Goal: Information Seeking & Learning: Learn about a topic

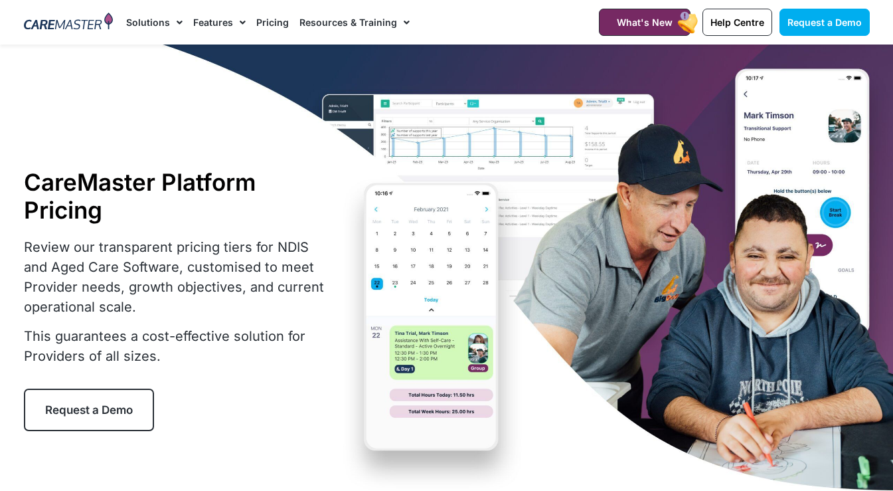
click at [264, 22] on link "Pricing" at bounding box center [272, 22] width 33 height 44
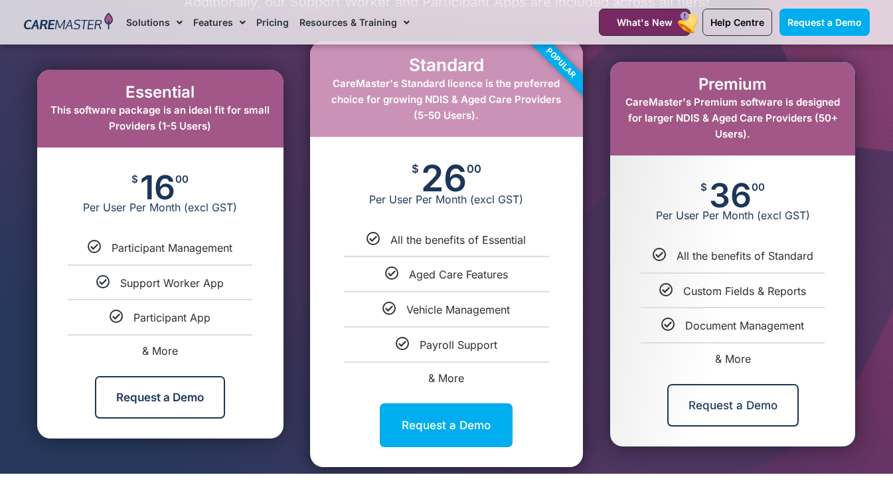
scroll to position [677, 0]
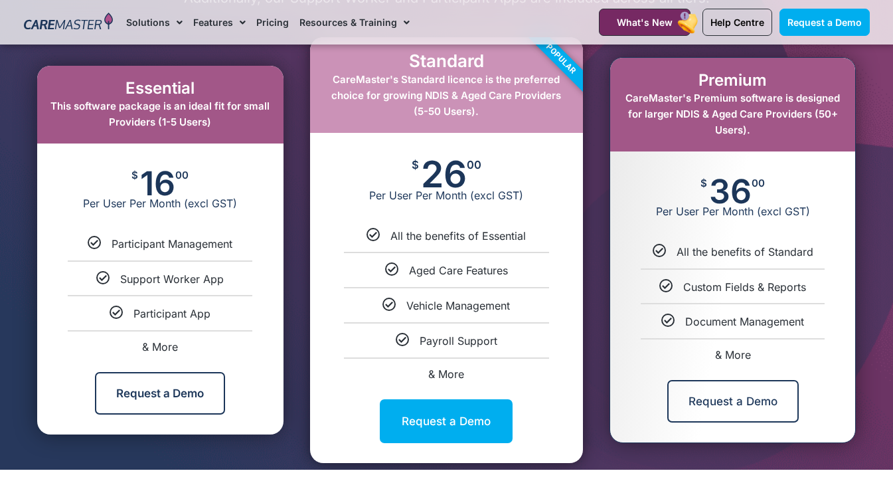
click at [732, 355] on span "& More" at bounding box center [733, 354] width 36 height 13
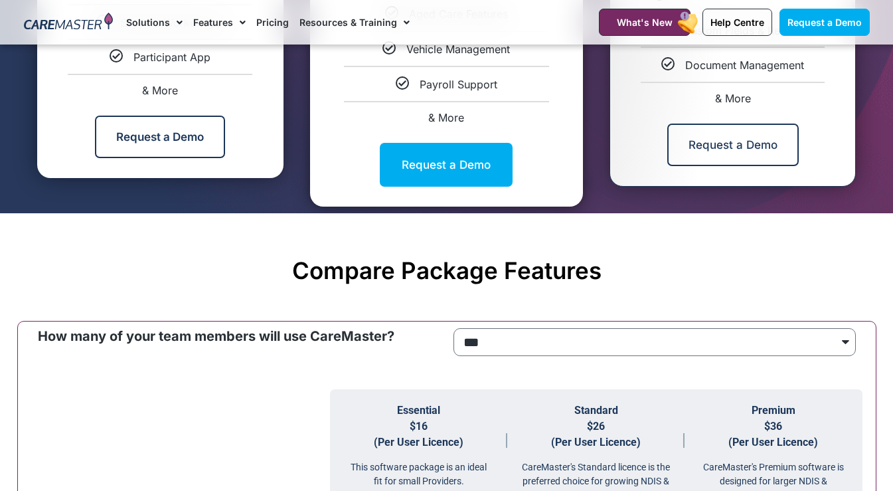
scroll to position [1010, 0]
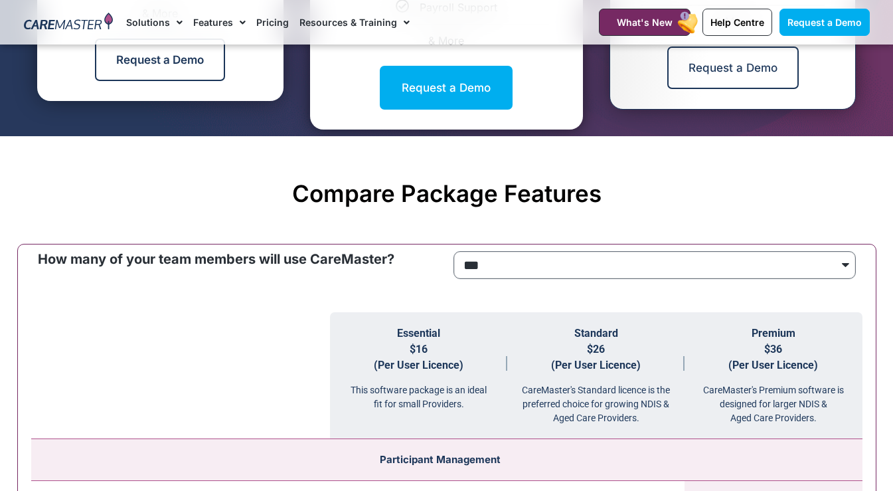
click at [615, 252] on select "**********" at bounding box center [654, 265] width 402 height 28
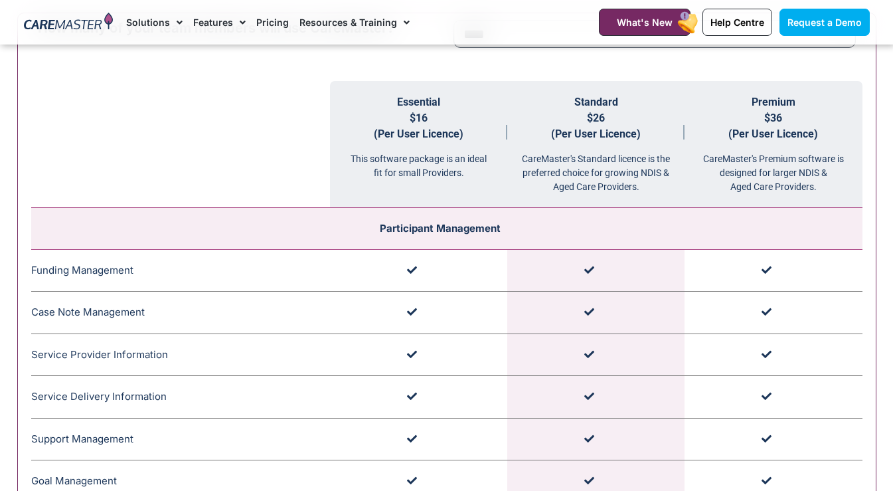
scroll to position [1154, 0]
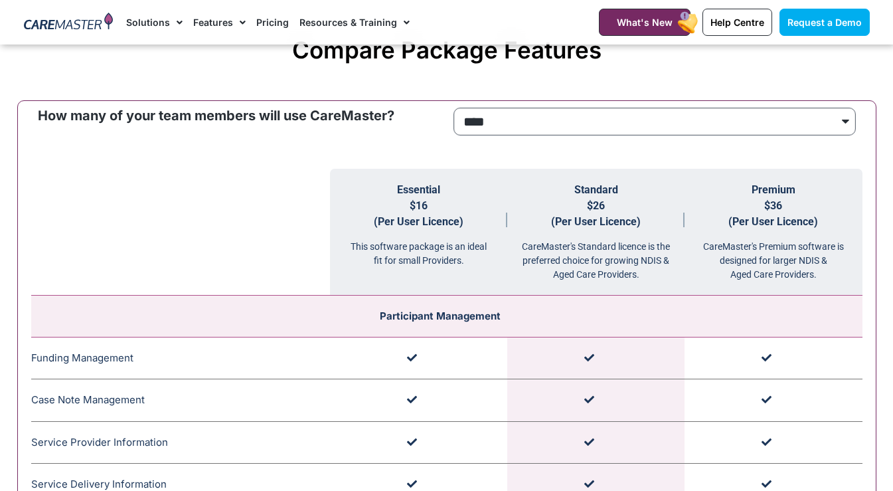
click at [534, 128] on select "**********" at bounding box center [654, 122] width 402 height 28
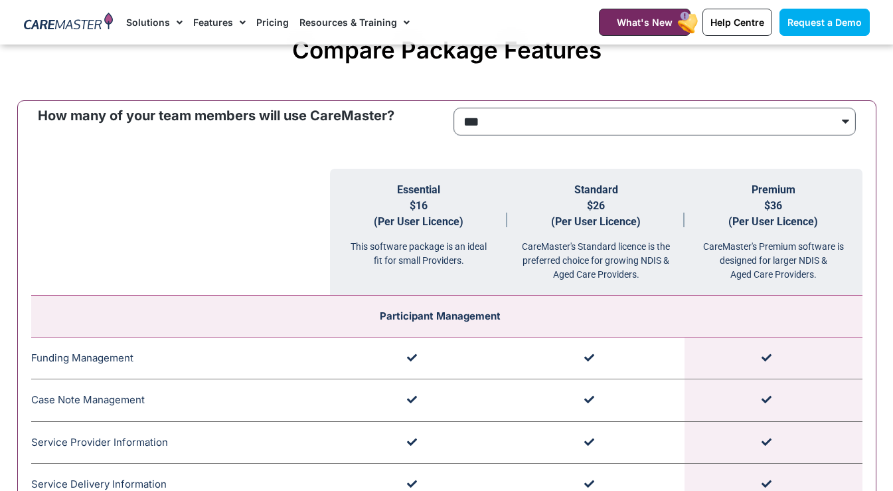
click at [563, 119] on select "**********" at bounding box center [654, 122] width 402 height 28
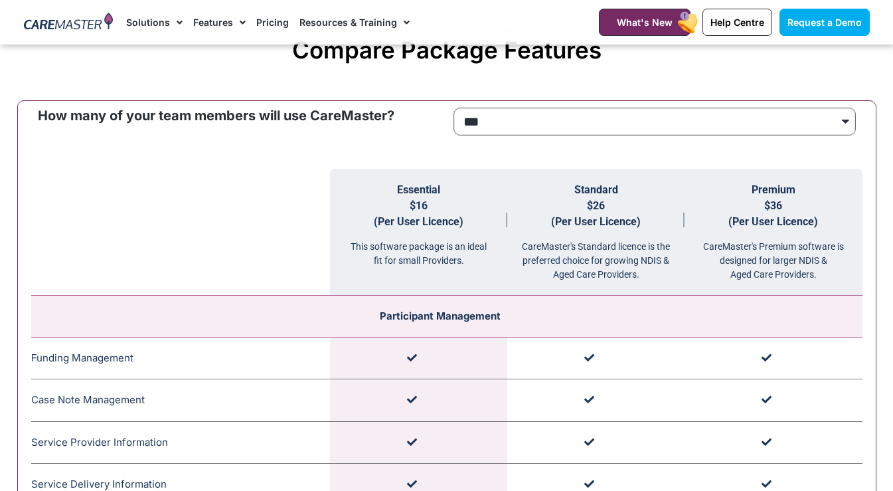
click at [554, 116] on select "**********" at bounding box center [654, 122] width 402 height 28
select select "****"
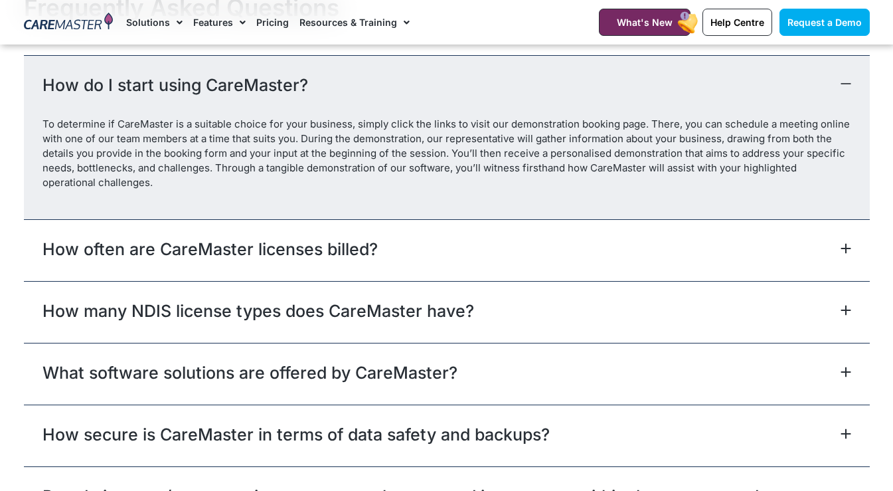
scroll to position [5554, 0]
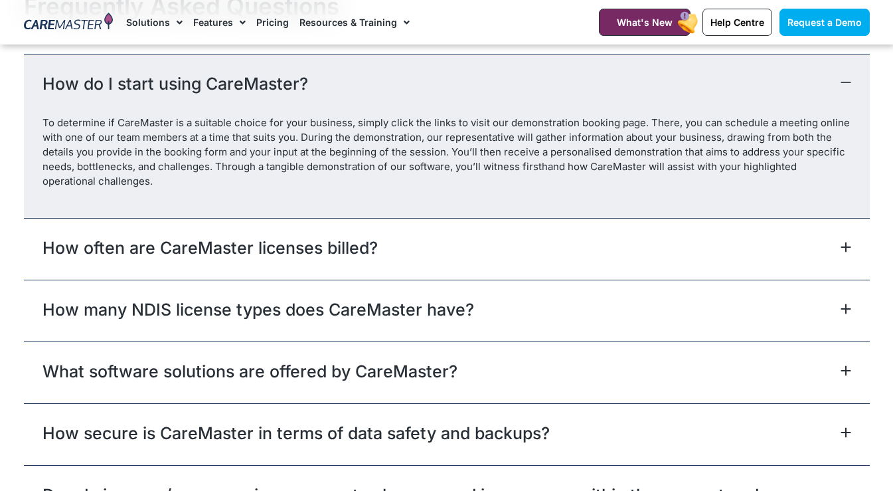
click at [659, 254] on div "How often are CareMaster licenses billed?" at bounding box center [447, 249] width 846 height 62
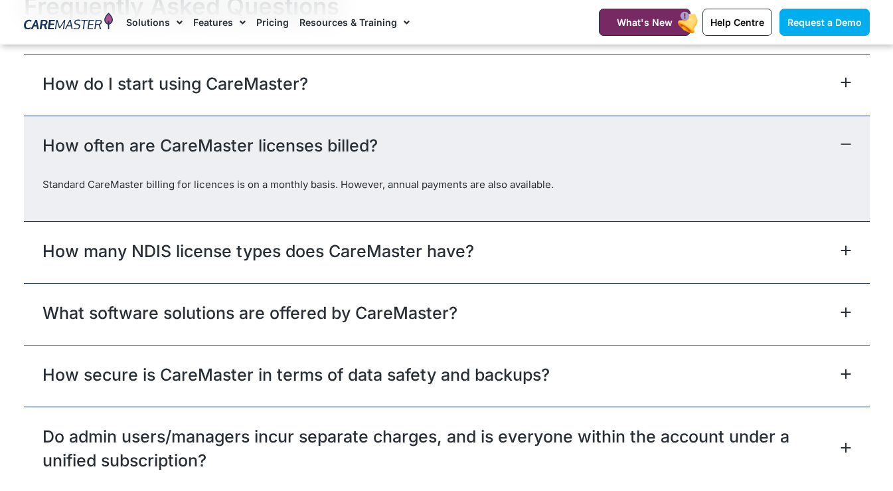
click at [653, 259] on div "How many NDIS license types does CareMaster have?" at bounding box center [447, 252] width 846 height 62
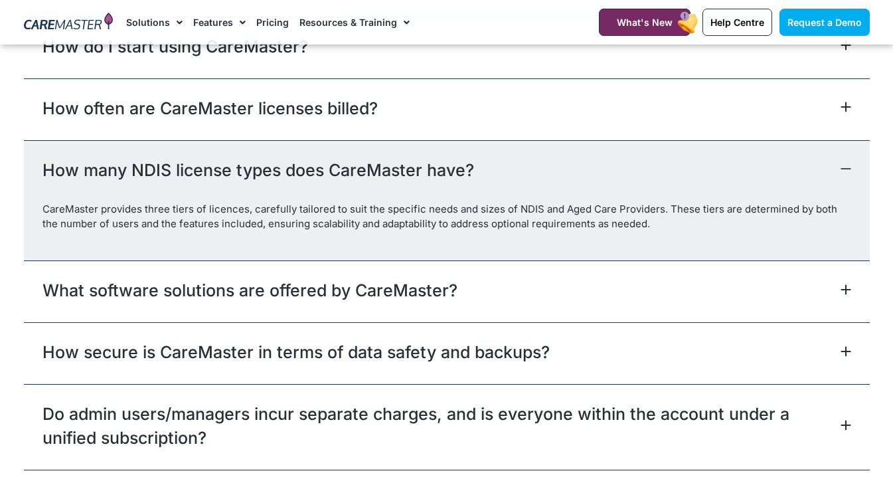
scroll to position [5591, 0]
click at [585, 282] on div "What software solutions are offered by CareMaster?" at bounding box center [447, 291] width 846 height 62
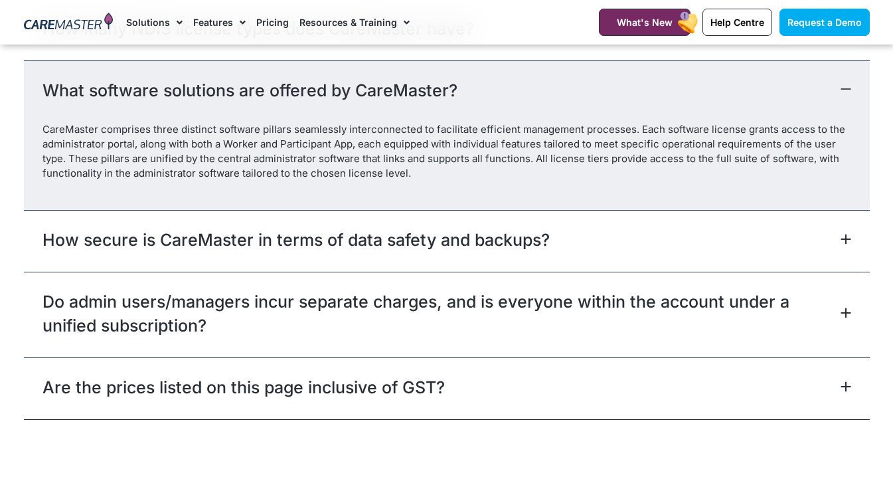
scroll to position [5735, 0]
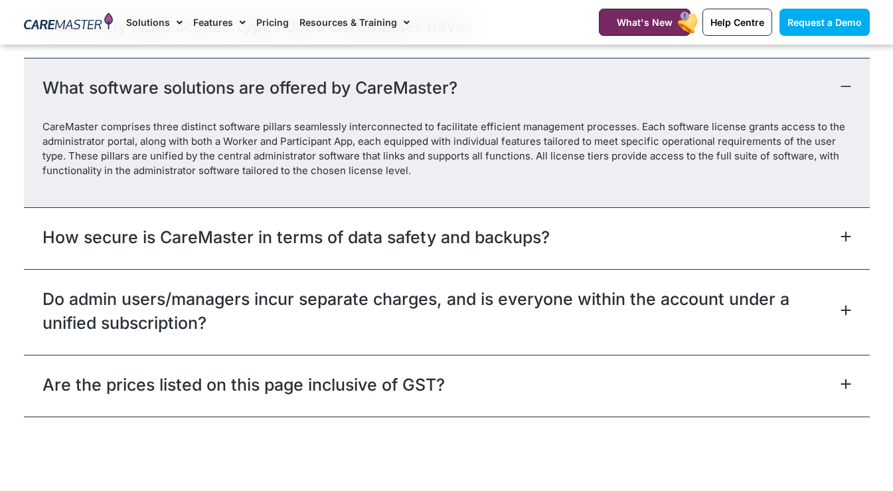
click at [429, 237] on link "How secure is CareMaster in terms of data safety and backups?" at bounding box center [295, 237] width 507 height 24
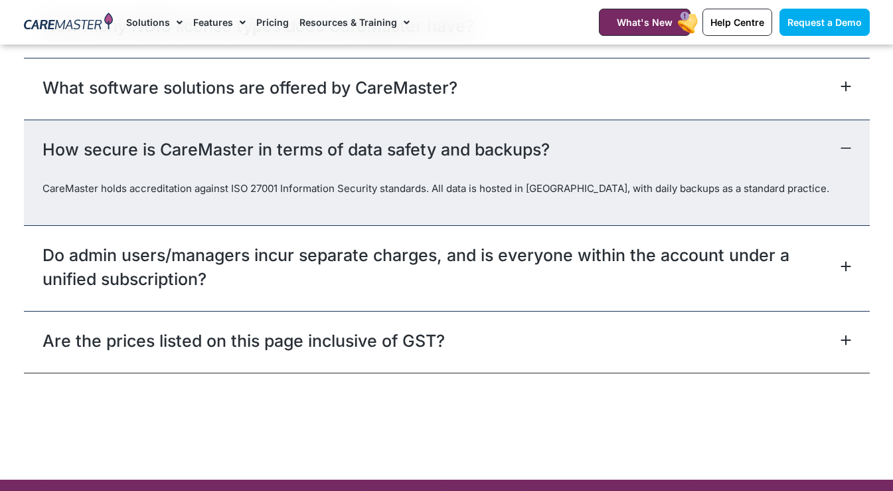
click at [426, 250] on link "Do admin users/managers incur separate charges, and is everyone within the acco…" at bounding box center [439, 267] width 795 height 48
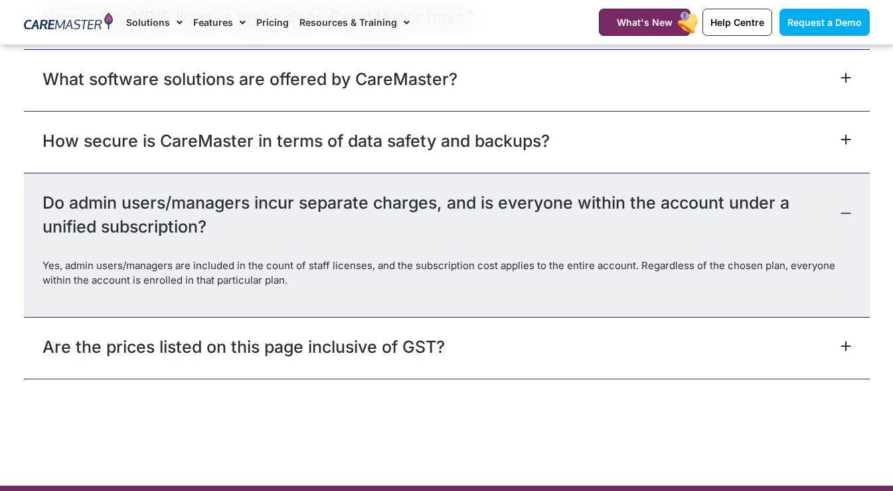
scroll to position [5745, 0]
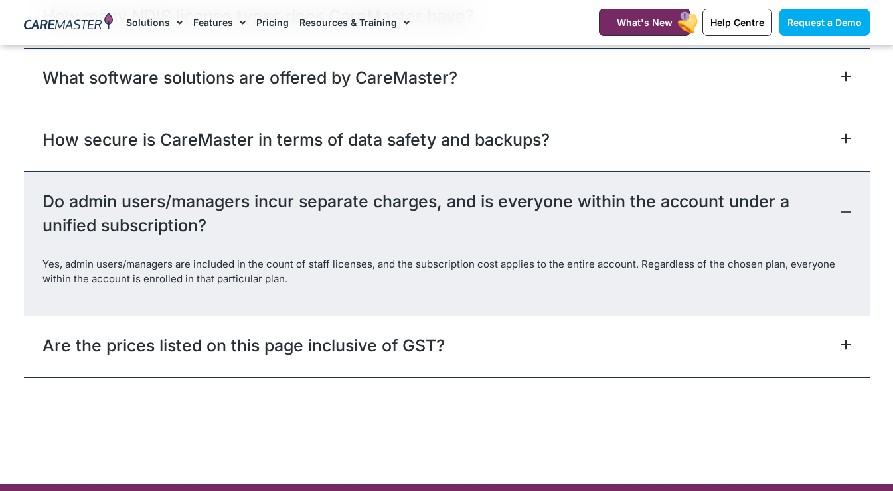
click at [302, 341] on link "Are the prices listed on this page inclusive of GST?" at bounding box center [243, 345] width 402 height 24
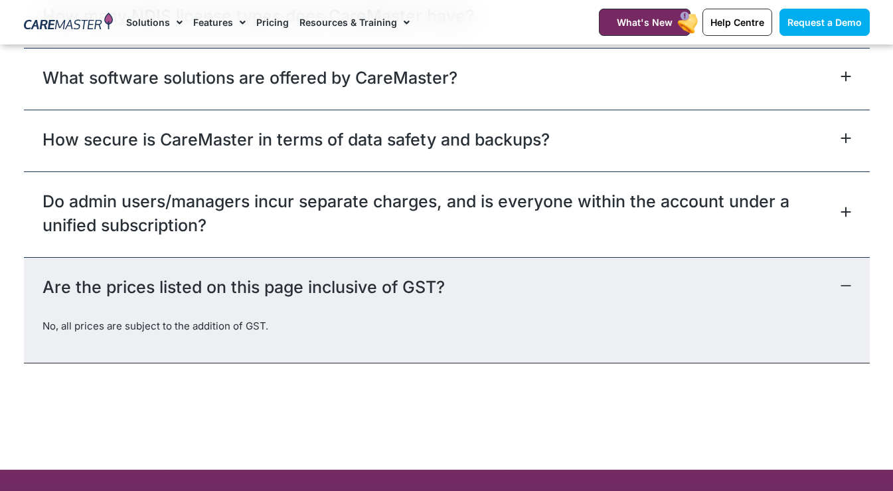
click at [328, 279] on link "Are the prices listed on this page inclusive of GST?" at bounding box center [243, 287] width 402 height 24
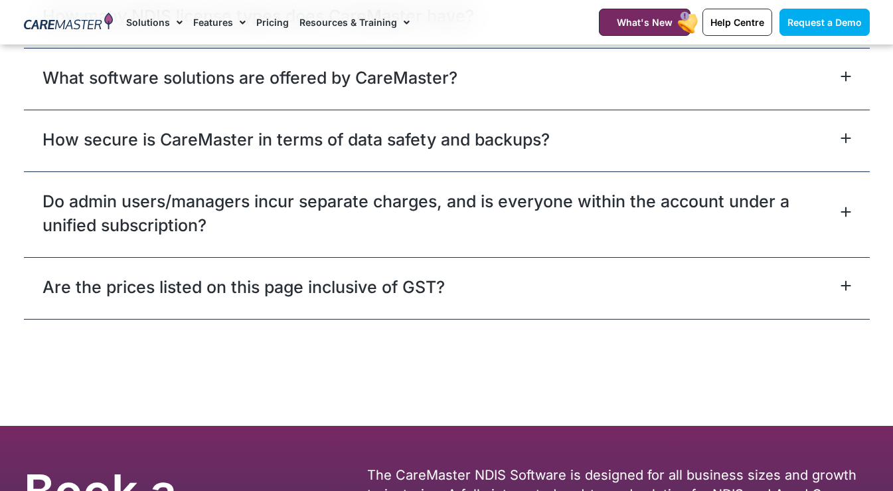
click at [175, 203] on link "Do admin users/managers incur separate charges, and is everyone within the acco…" at bounding box center [439, 213] width 795 height 48
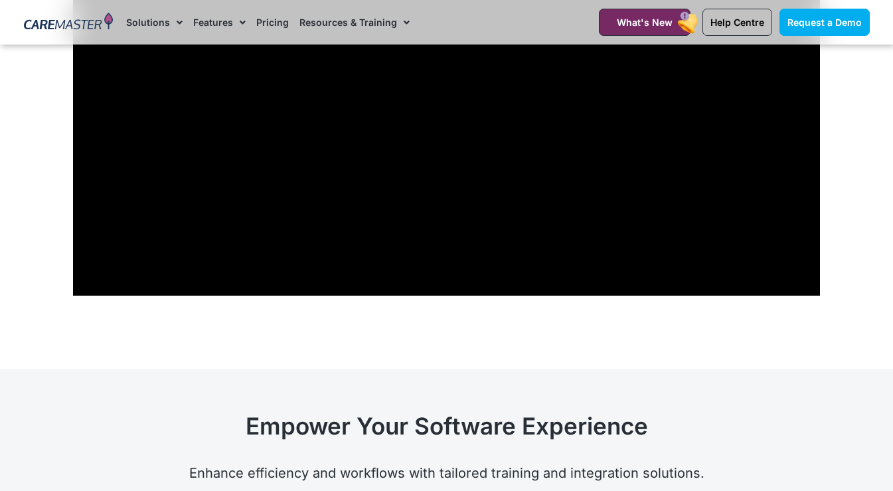
scroll to position [4641, 0]
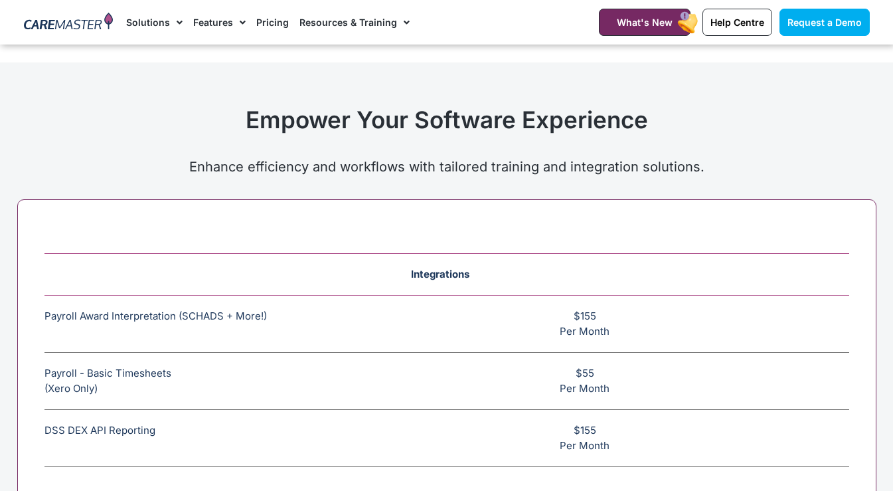
click at [432, 272] on span "Integrations" at bounding box center [440, 274] width 58 height 13
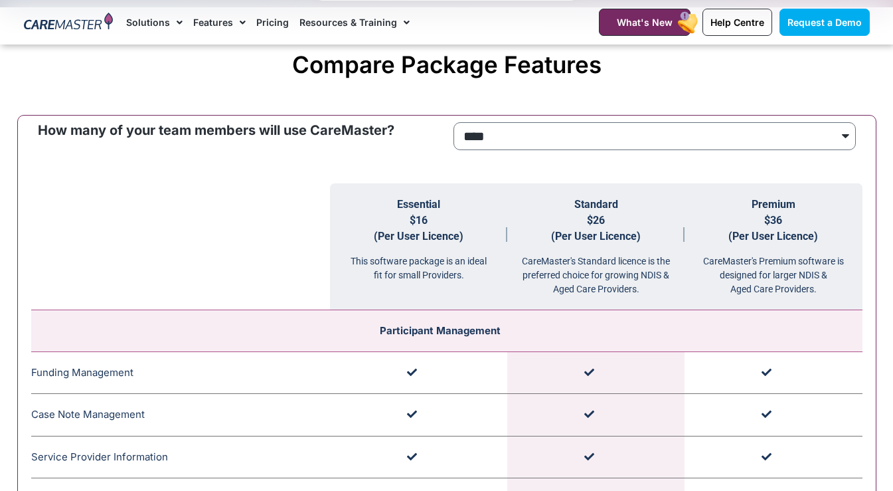
scroll to position [1139, 0]
click at [564, 272] on div "CareMaster's Standard licence is the preferred choice for growing NDIS & Aged C…" at bounding box center [595, 271] width 177 height 52
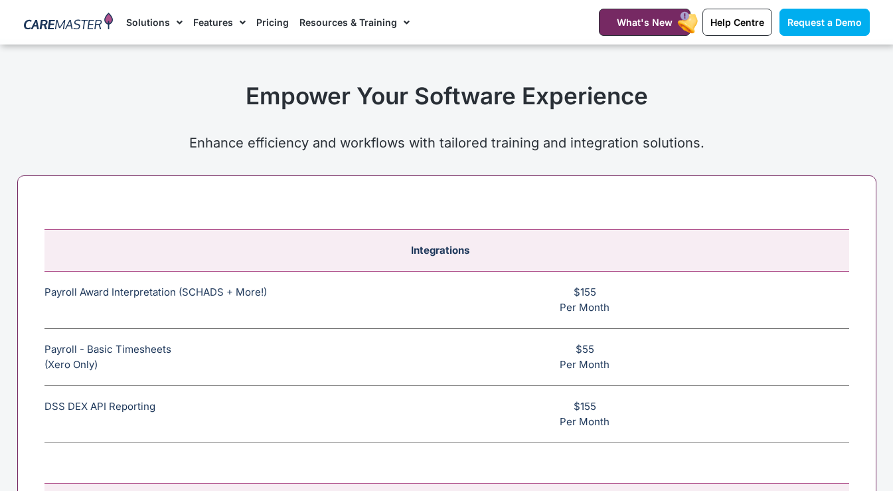
scroll to position [4670, 0]
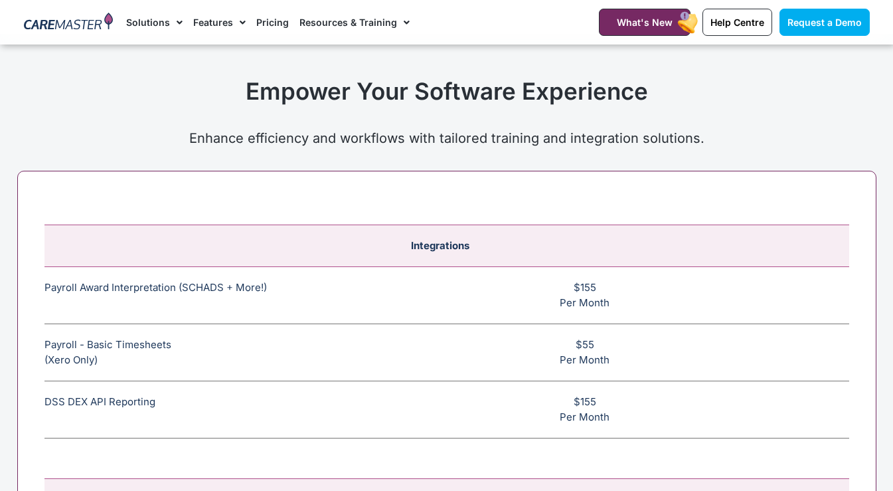
click at [171, 291] on td "Payroll Award Interpretation (SCHADS + More!) The SCHADS Award interpretation e…" at bounding box center [188, 295] width 289 height 57
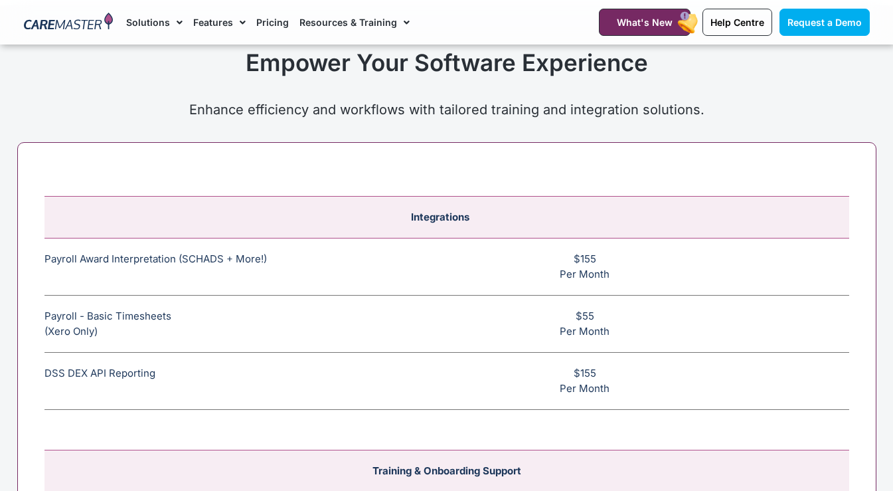
scroll to position [4752, 0]
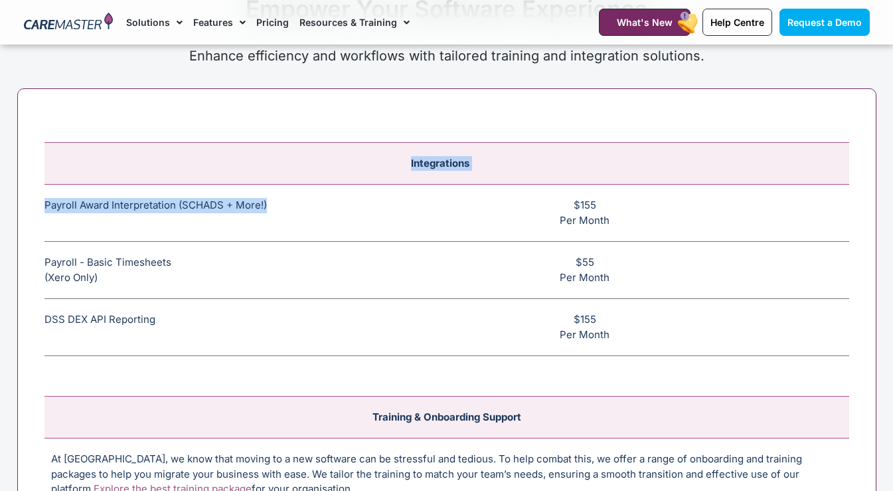
drag, startPoint x: 308, startPoint y: 210, endPoint x: 37, endPoint y: 197, distance: 271.8
click at [37, 197] on div "Integrations Payroll Award Interpretation (SCHADS + More!) The SCHADS Award int…" at bounding box center [446, 397] width 859 height 619
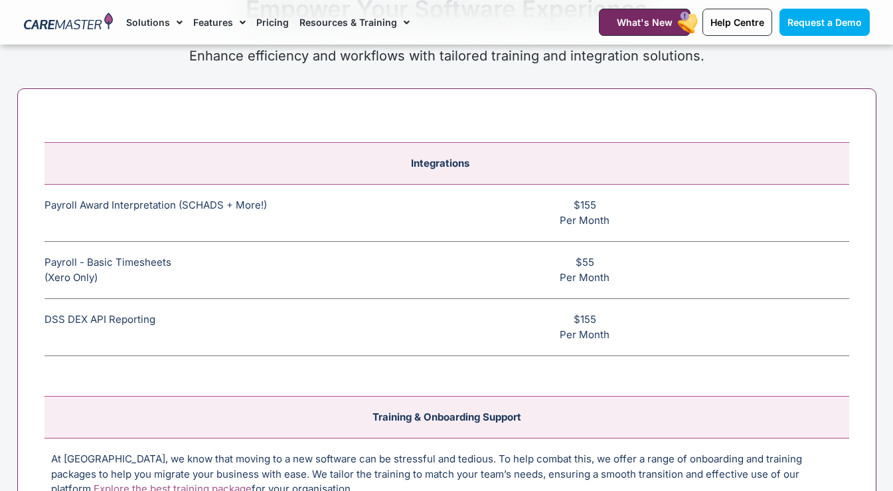
click at [168, 197] on td "Payroll Award Interpretation (SCHADS + More!) The SCHADS Award interpretation e…" at bounding box center [188, 213] width 289 height 57
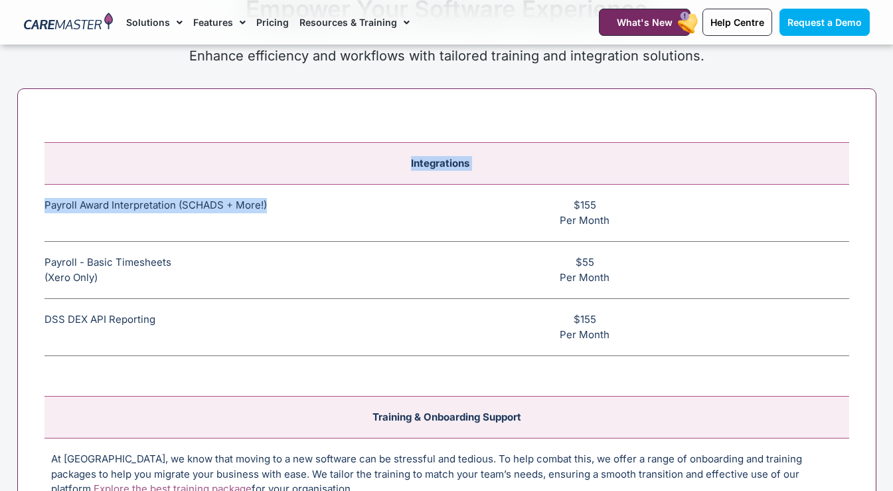
drag, startPoint x: 293, startPoint y: 209, endPoint x: 42, endPoint y: 202, distance: 251.0
click at [42, 202] on div "Integrations Payroll Award Interpretation (SCHADS + More!) The SCHADS Award int…" at bounding box center [446, 397] width 859 height 619
click at [42, 204] on div "Integrations Payroll Award Interpretation (SCHADS + More!) The SCHADS Award int…" at bounding box center [446, 397] width 859 height 619
drag, startPoint x: 42, startPoint y: 204, endPoint x: 315, endPoint y: 206, distance: 272.9
click at [315, 206] on div "Integrations Payroll Award Interpretation (SCHADS + More!) The SCHADS Award int…" at bounding box center [446, 397] width 859 height 619
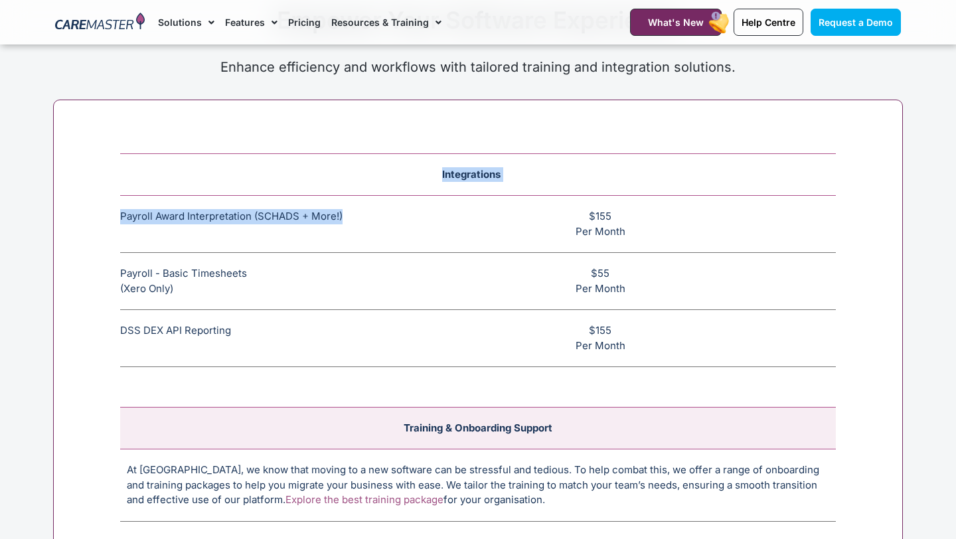
scroll to position [4980, 0]
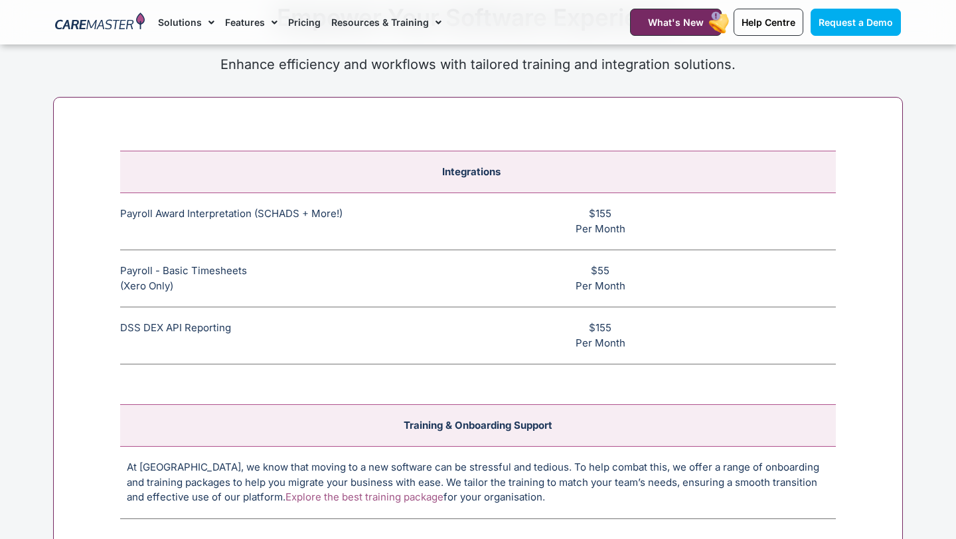
click at [430, 232] on td "$155 Per Month" at bounding box center [607, 221] width 458 height 57
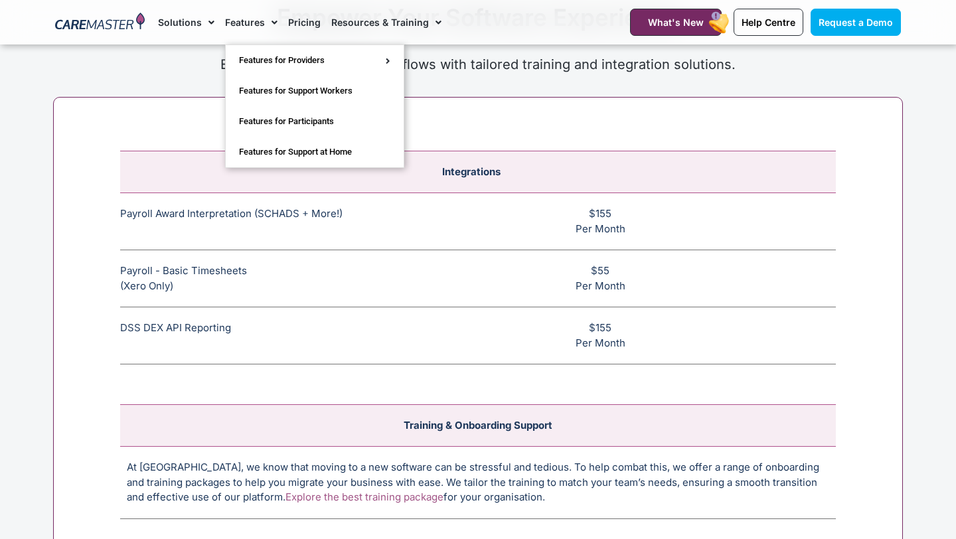
click at [248, 27] on link "Features" at bounding box center [251, 22] width 52 height 44
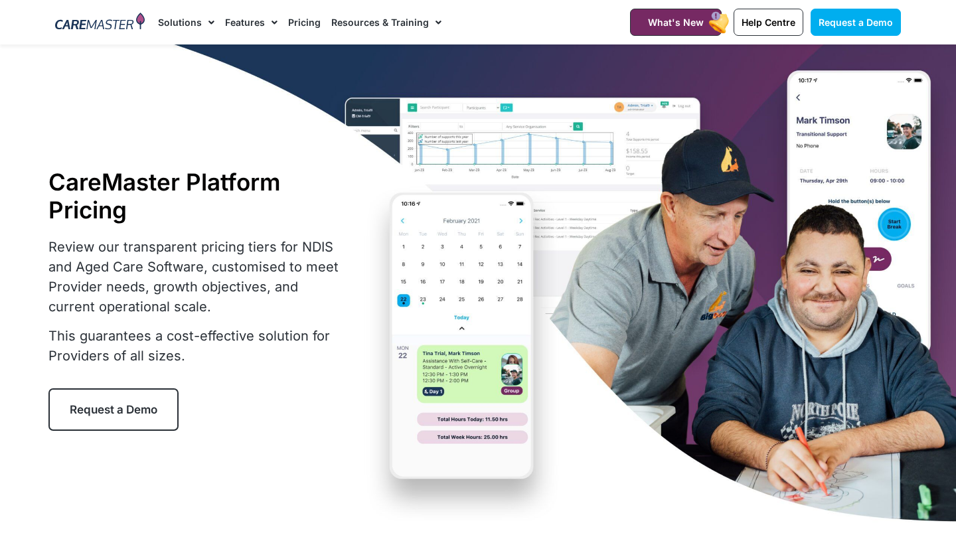
click at [246, 31] on link "Features" at bounding box center [251, 22] width 52 height 44
click at [268, 25] on span "Menu" at bounding box center [271, 22] width 13 height 23
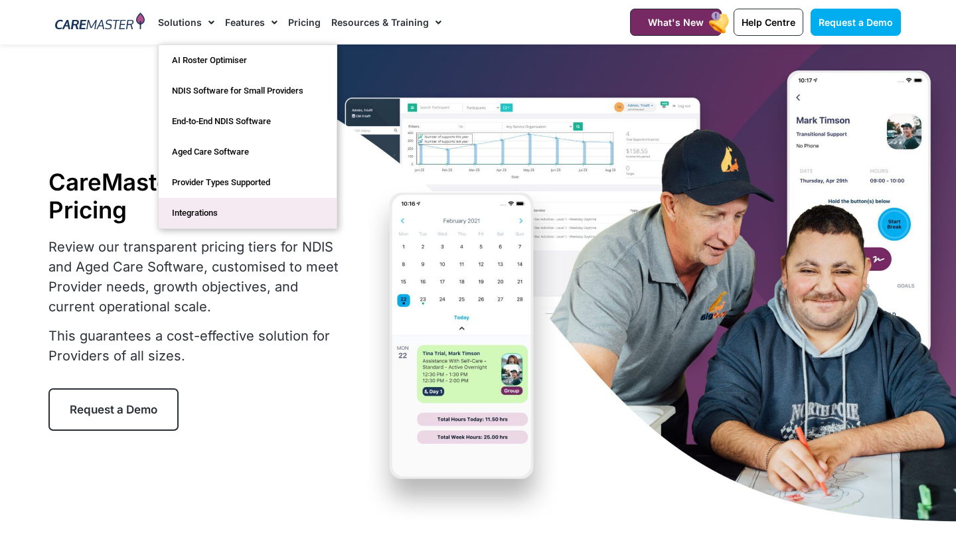
click at [217, 212] on link "Integrations" at bounding box center [248, 213] width 178 height 31
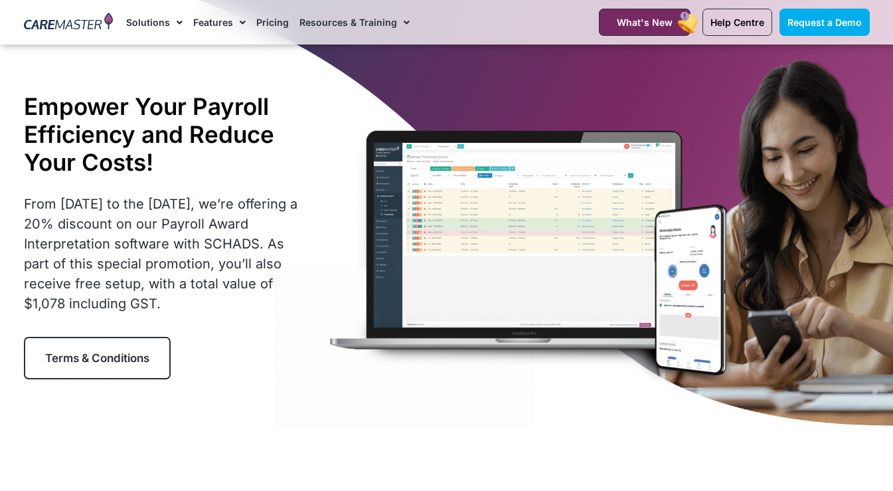
scroll to position [68, 0]
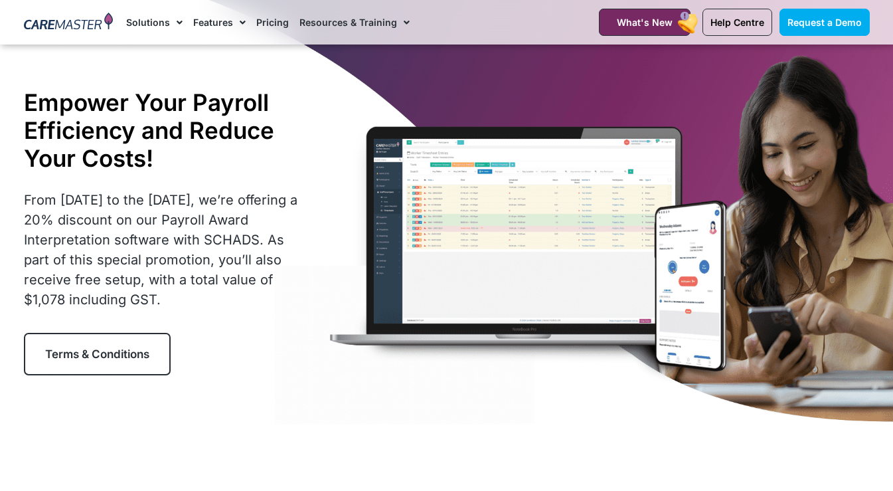
click at [104, 359] on span "Terms & Conditions" at bounding box center [97, 353] width 104 height 13
click at [108, 357] on span "Terms & Conditions" at bounding box center [97, 353] width 104 height 13
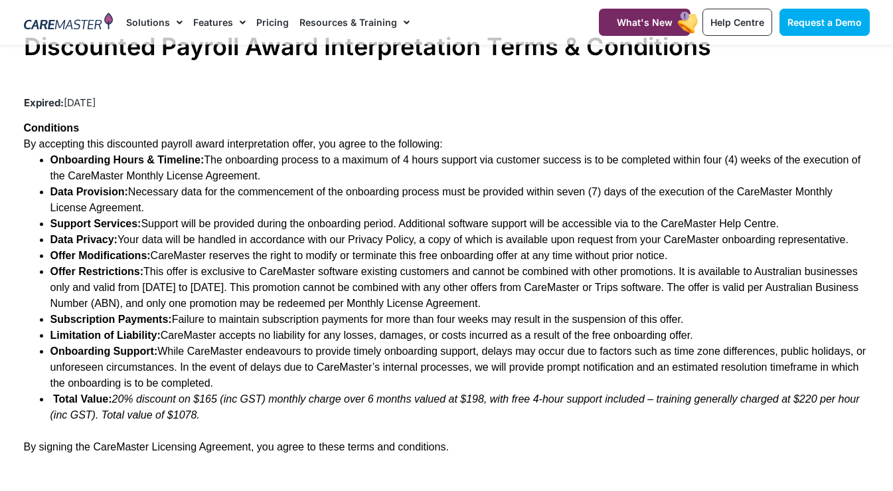
scroll to position [33, 0]
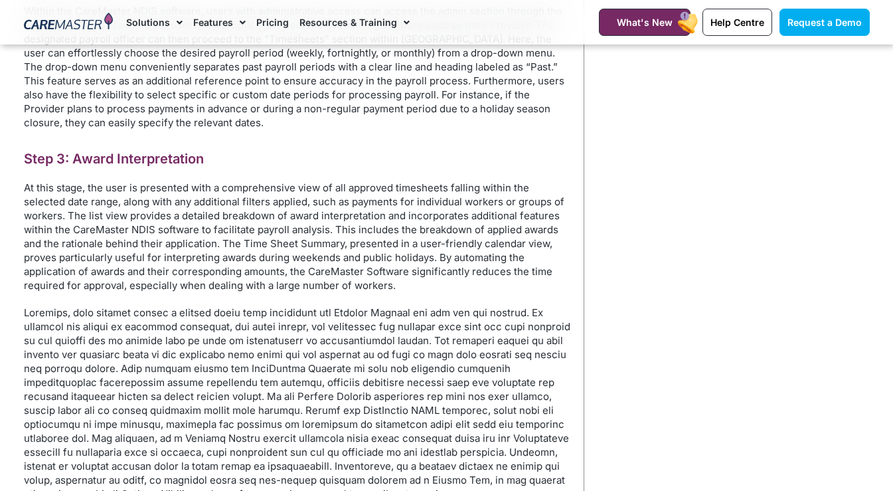
scroll to position [2160, 0]
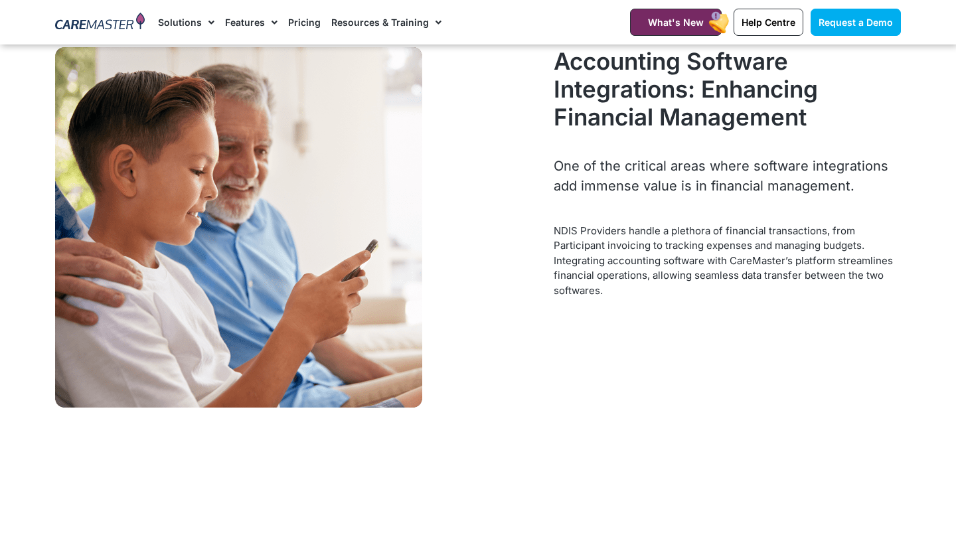
scroll to position [2618, 0]
